Goal: Find specific page/section: Find specific page/section

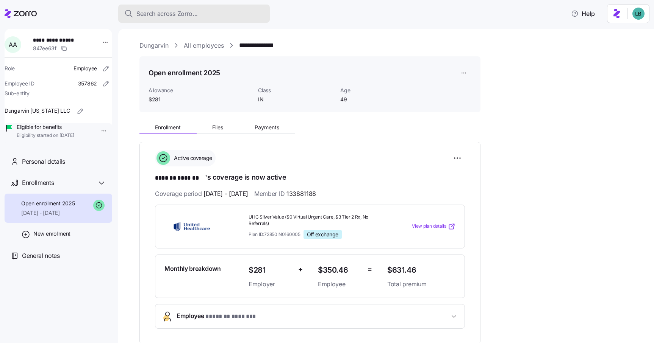
scroll to position [132, 0]
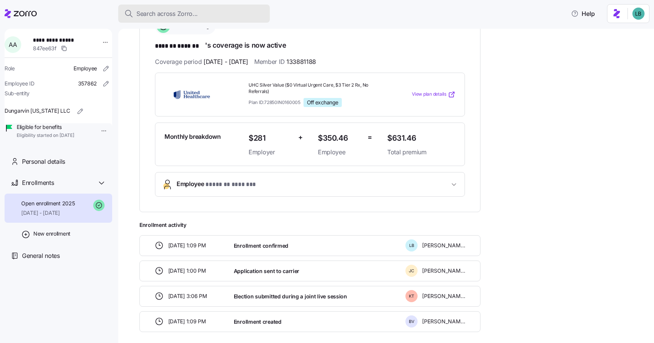
click at [153, 16] on span "Search across Zorro..." at bounding box center [166, 13] width 61 height 9
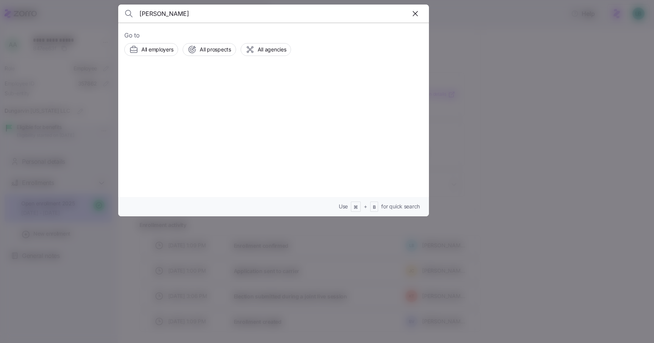
type input "[PERSON_NAME]"
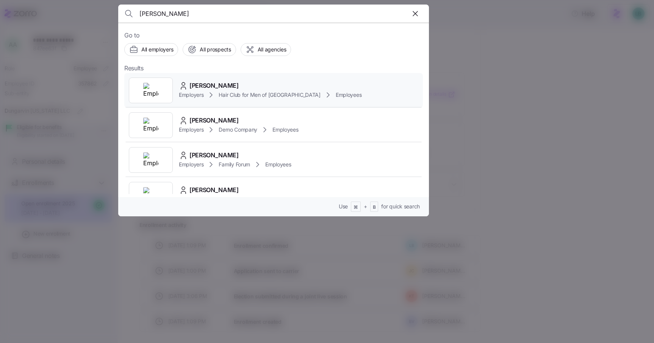
click at [205, 85] on span "[PERSON_NAME]" at bounding box center [213, 85] width 49 height 9
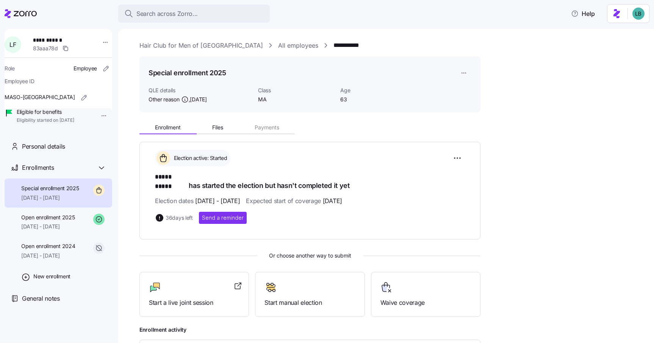
click at [208, 82] on div "Special enrollment 2025 QLE details Other reason , 08/16/2025 Class MA Age 63" at bounding box center [309, 85] width 323 height 38
